Goal: Find specific page/section: Find specific page/section

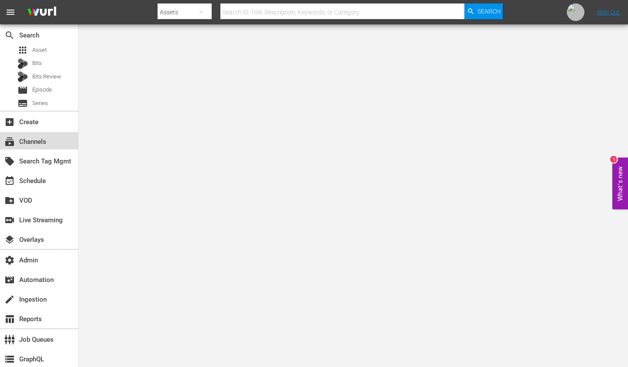
click at [42, 139] on div "subscriptions Channels" at bounding box center [24, 141] width 49 height 8
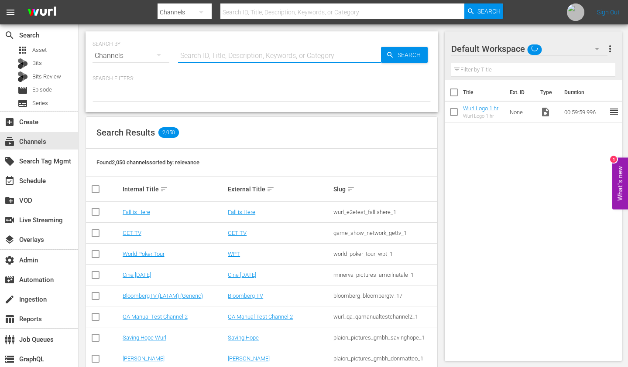
click at [266, 53] on input "text" at bounding box center [279, 55] width 203 height 21
paste input "Baby Shark TV"
type input "Baby Shark TV"
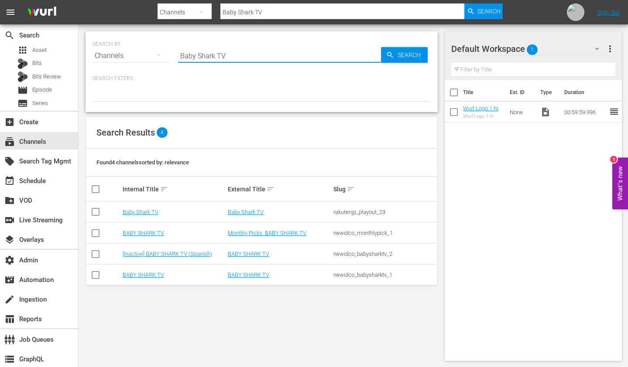
click at [369, 277] on div "newidco_babysharktv_1" at bounding box center [384, 275] width 103 height 7
copy div "newidco_babysharktv_1"
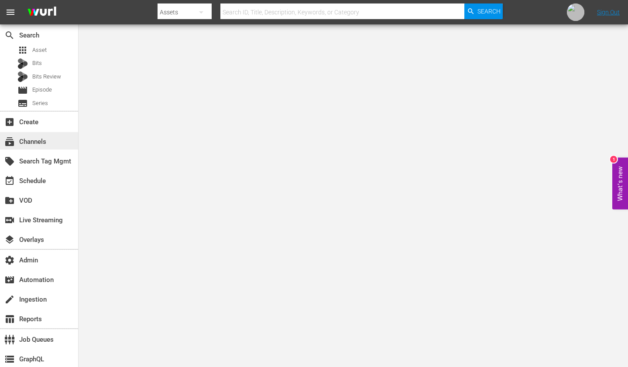
click at [41, 141] on div "subscriptions Channels" at bounding box center [24, 141] width 49 height 8
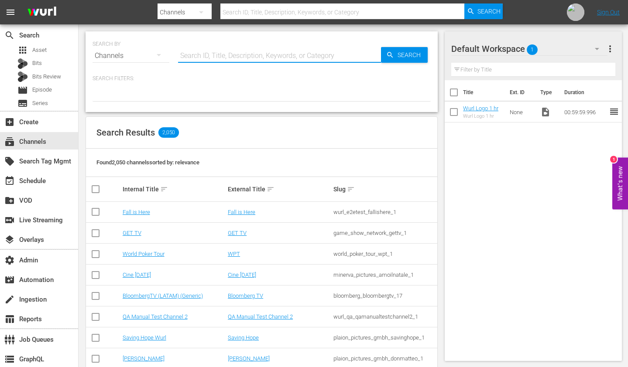
click at [254, 51] on input "text" at bounding box center [279, 55] width 203 height 21
paste input "Kids Pang TV"
type input "Kids Pang TV"
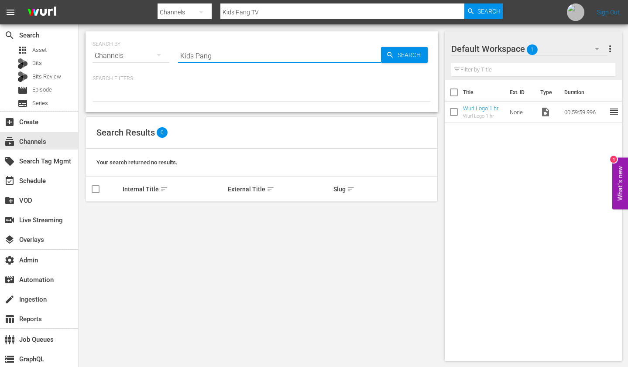
type input "Kids Pang"
type input "Kid"
type input "Kids"
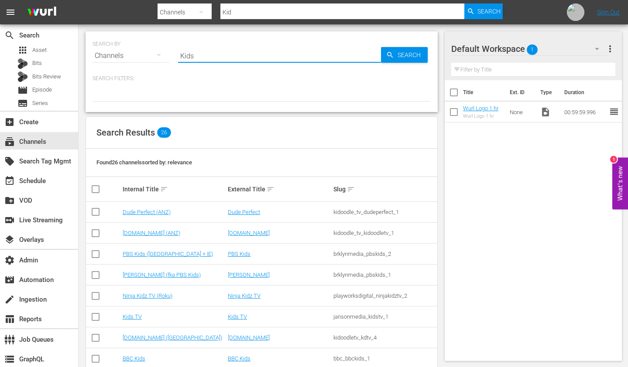
type input "Kids"
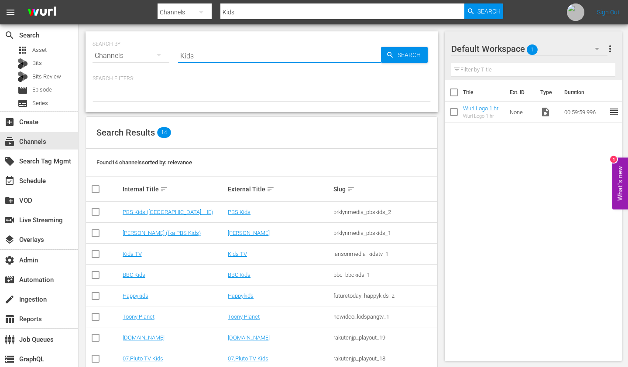
click at [235, 60] on input "Kids" at bounding box center [279, 55] width 203 height 21
paste input "Pang TV"
type input "Kids Pang TV"
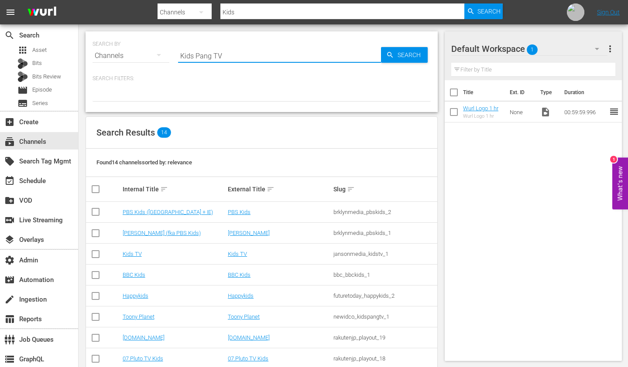
type input "Kids Pang TV"
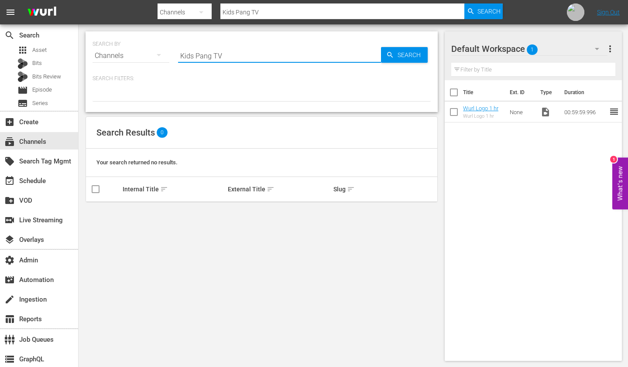
click at [239, 56] on input "Kids Pang TV" at bounding box center [279, 55] width 203 height 21
paste input "newidco_kidspangtv_1"
type input "newidco_kidspangtv_1"
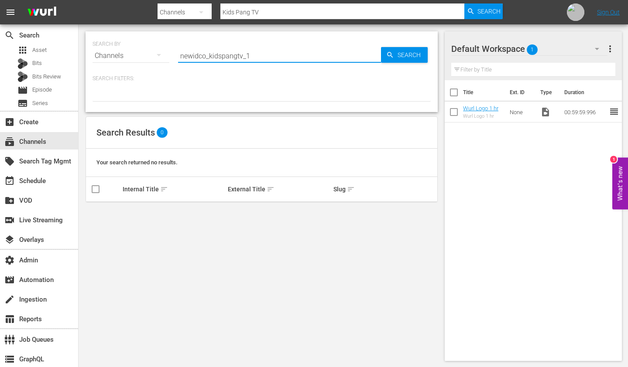
type input "newidco_kidspangtv_1"
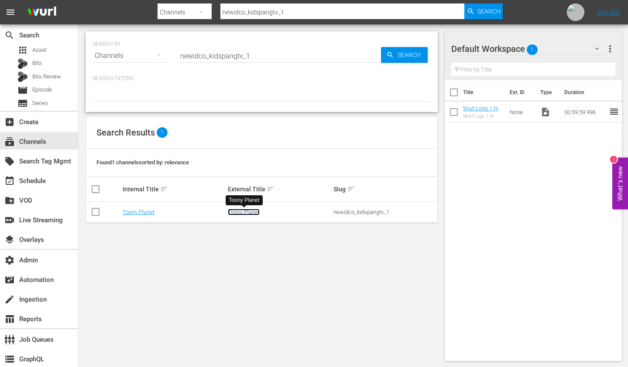
click at [236, 209] on link "Toony Planet" at bounding box center [244, 212] width 32 height 7
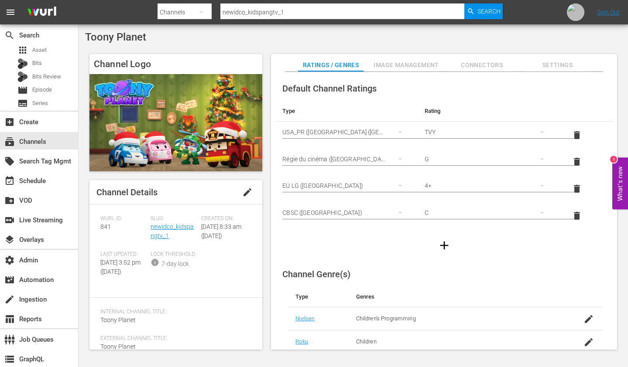
click at [126, 34] on span "Toony Planet" at bounding box center [115, 37] width 61 height 12
copy div "Toony Planet"
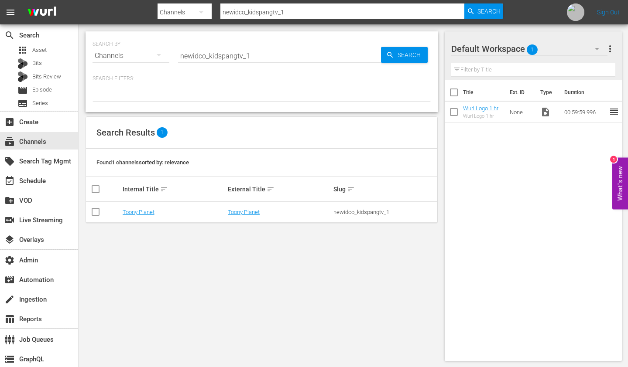
click at [378, 211] on div "newidco_kidspangtv_1" at bounding box center [384, 212] width 103 height 7
copy div "newidco_kidspangtv_1"
click at [374, 212] on div "newidco_kidspangtv_1" at bounding box center [384, 212] width 103 height 7
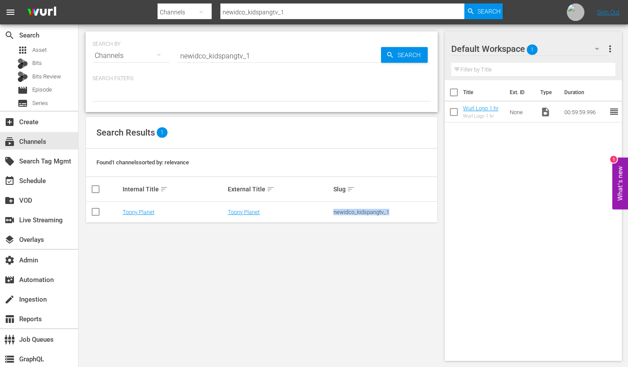
click at [374, 212] on div "newidco_kidspangtv_1" at bounding box center [384, 212] width 103 height 7
click at [262, 59] on input "newidco_kidspangtv_1" at bounding box center [279, 55] width 203 height 21
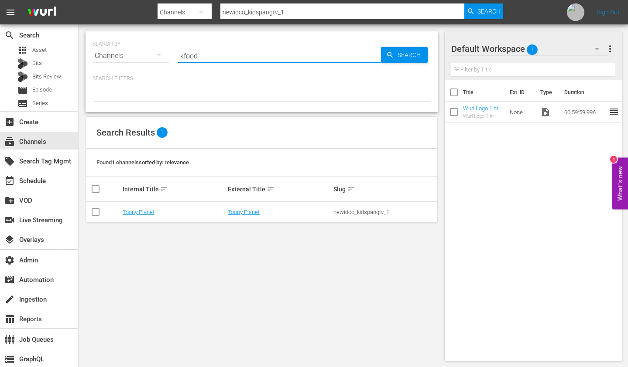
type input "kfood"
type input "kfoo"
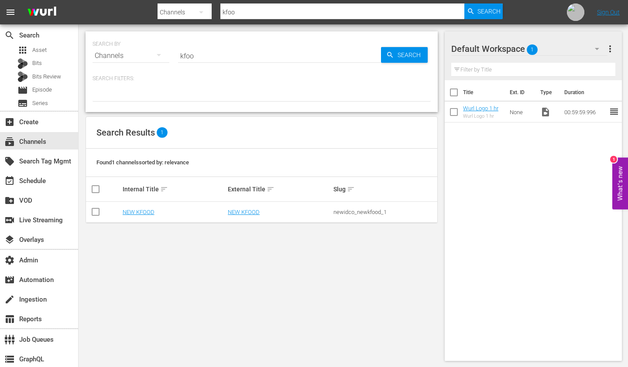
click at [351, 213] on div "newidco_newkfood_1" at bounding box center [384, 212] width 103 height 7
copy div "newidco_newkfood_1"
